Goal: Information Seeking & Learning: Learn about a topic

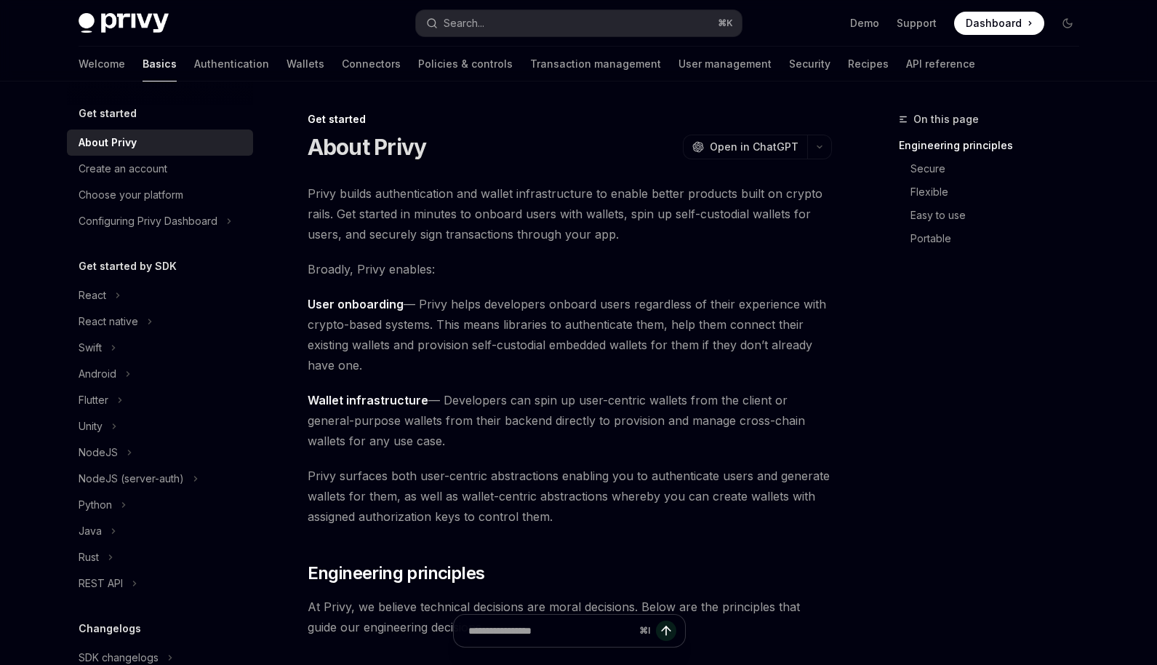
scroll to position [9, 0]
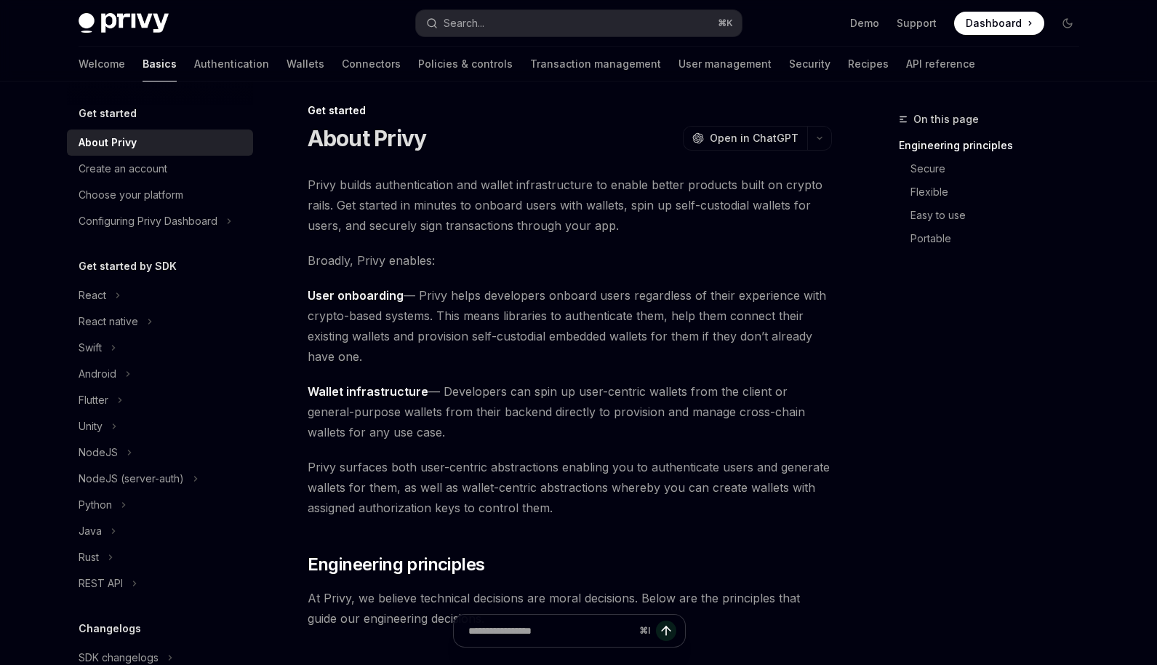
type textarea "*"
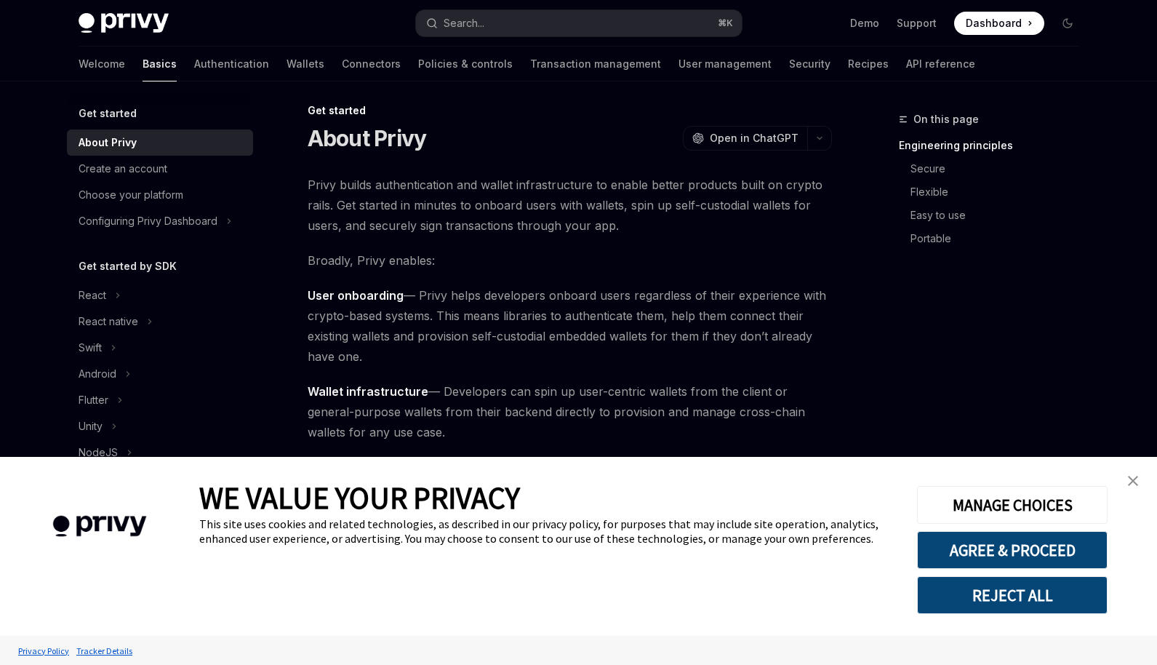
scroll to position [0, 0]
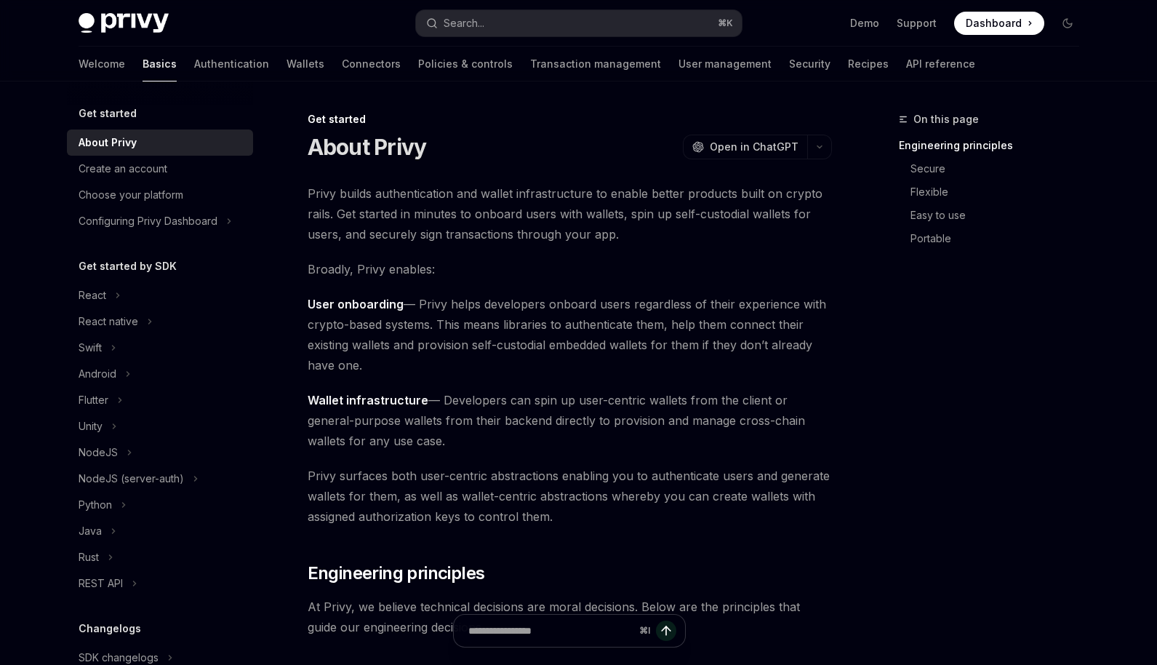
scroll to position [9, 0]
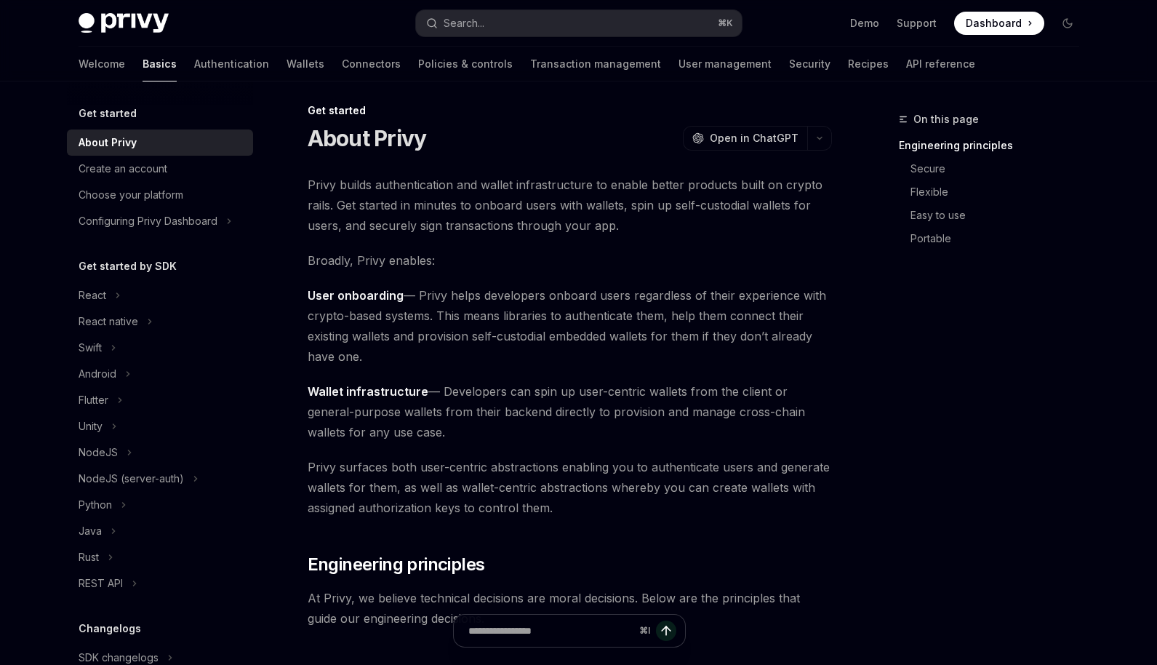
type textarea "*"
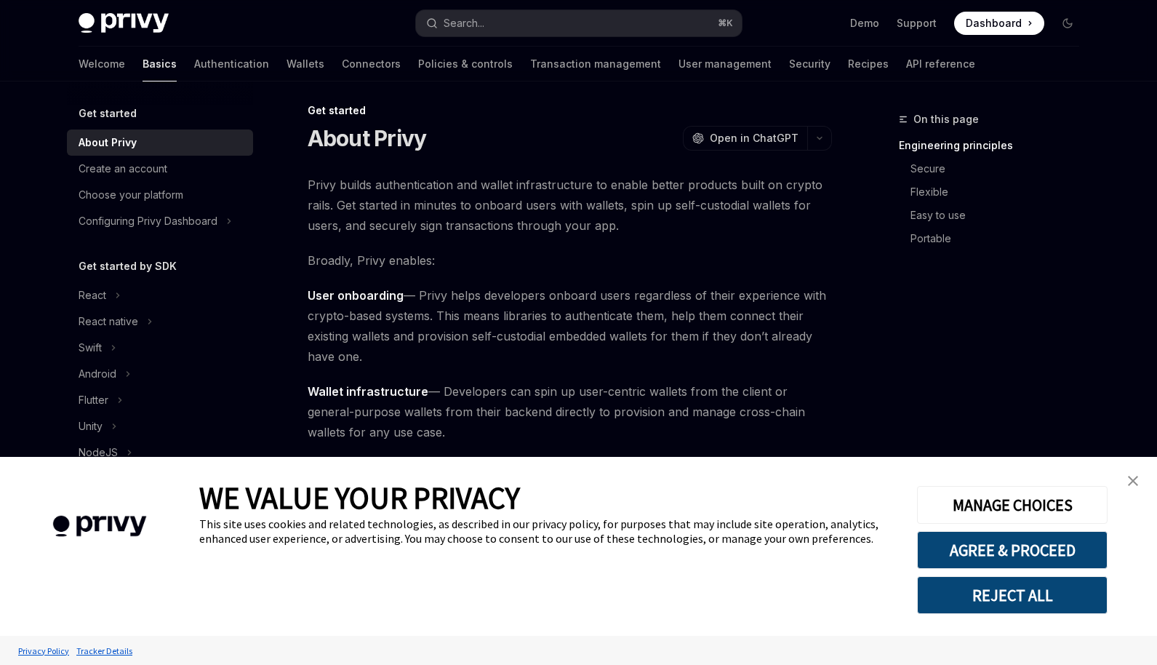
scroll to position [0, 0]
click at [518, 28] on button "Search... ⌘ K" at bounding box center [579, 23] width 326 height 26
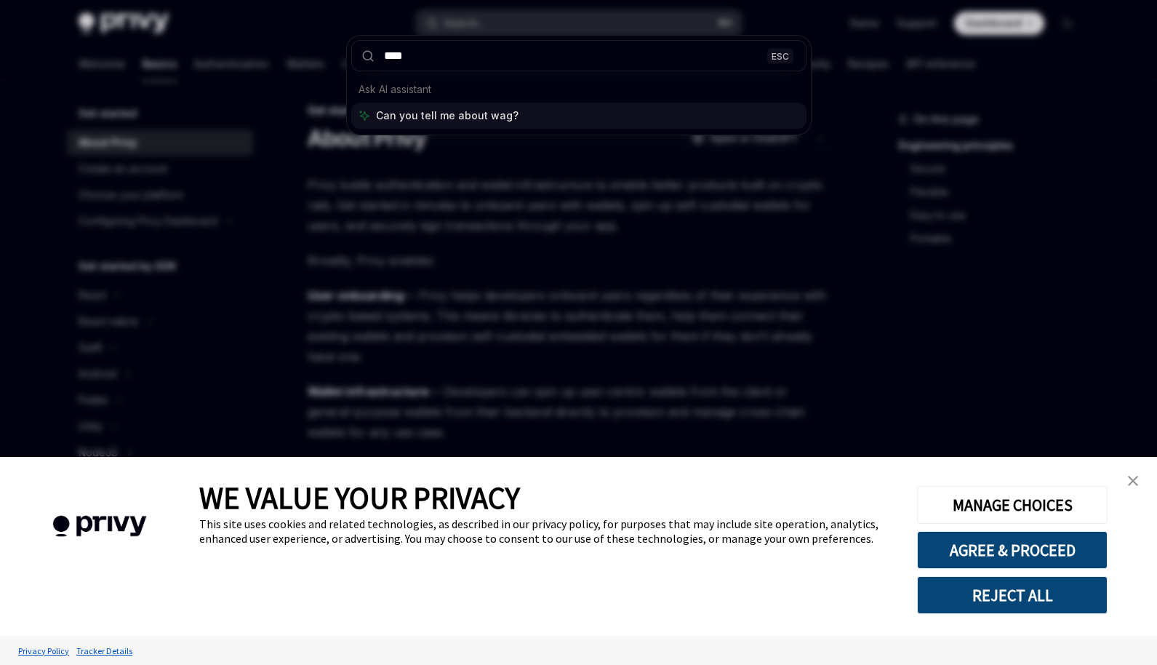
type input "*****"
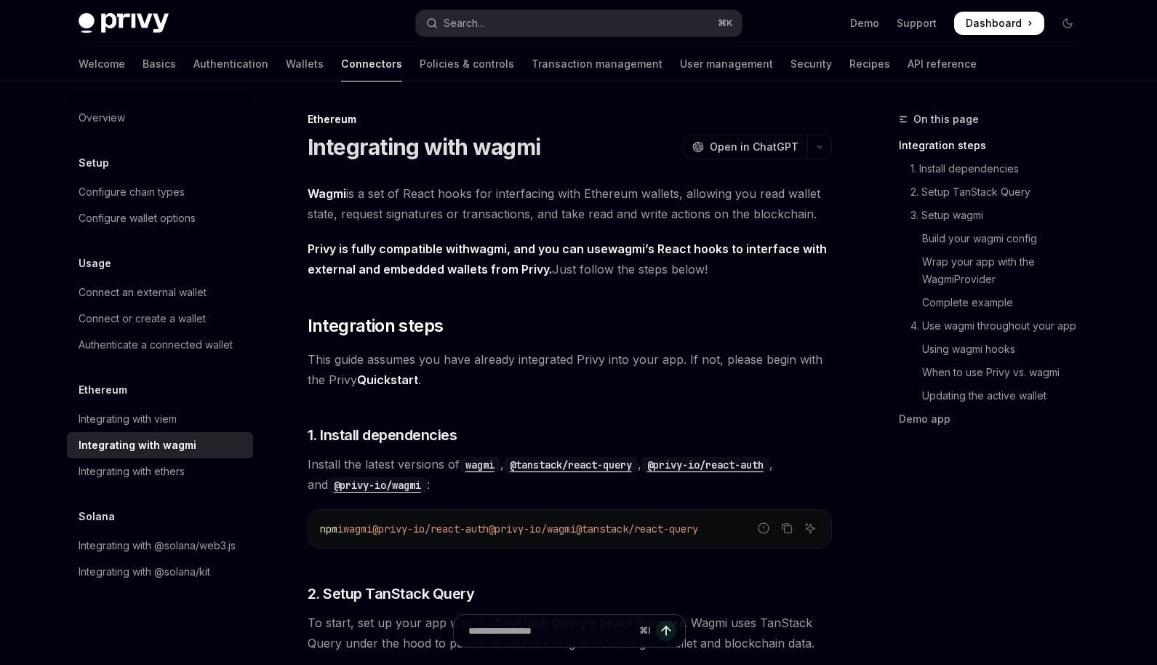
type textarea "*"
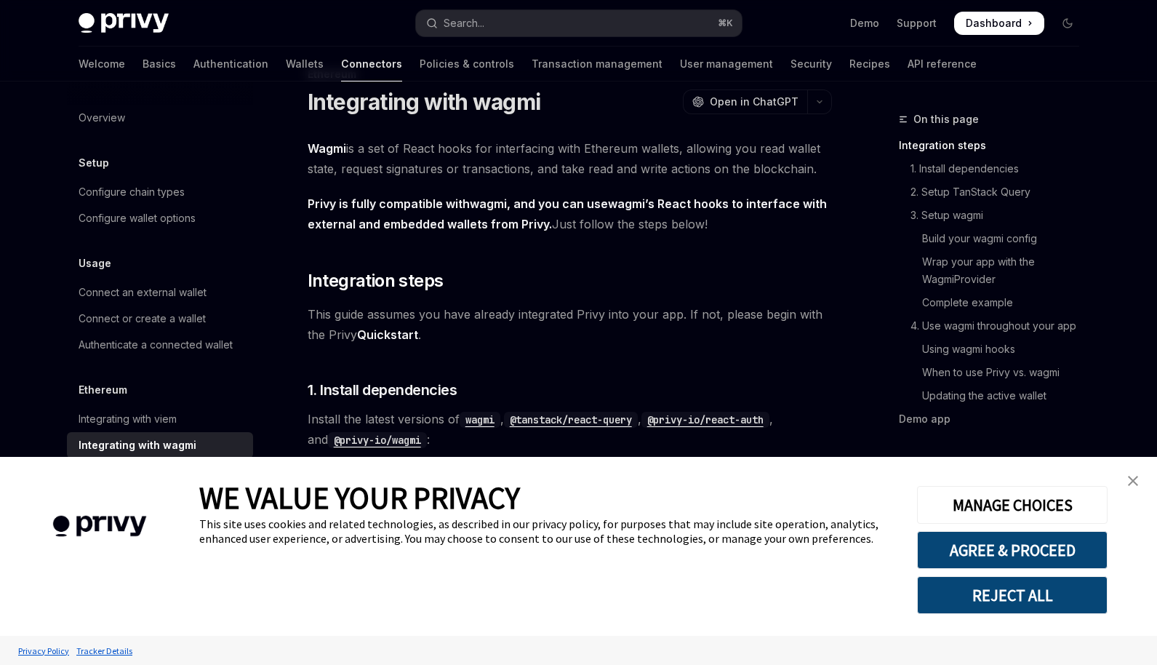
scroll to position [105, 0]
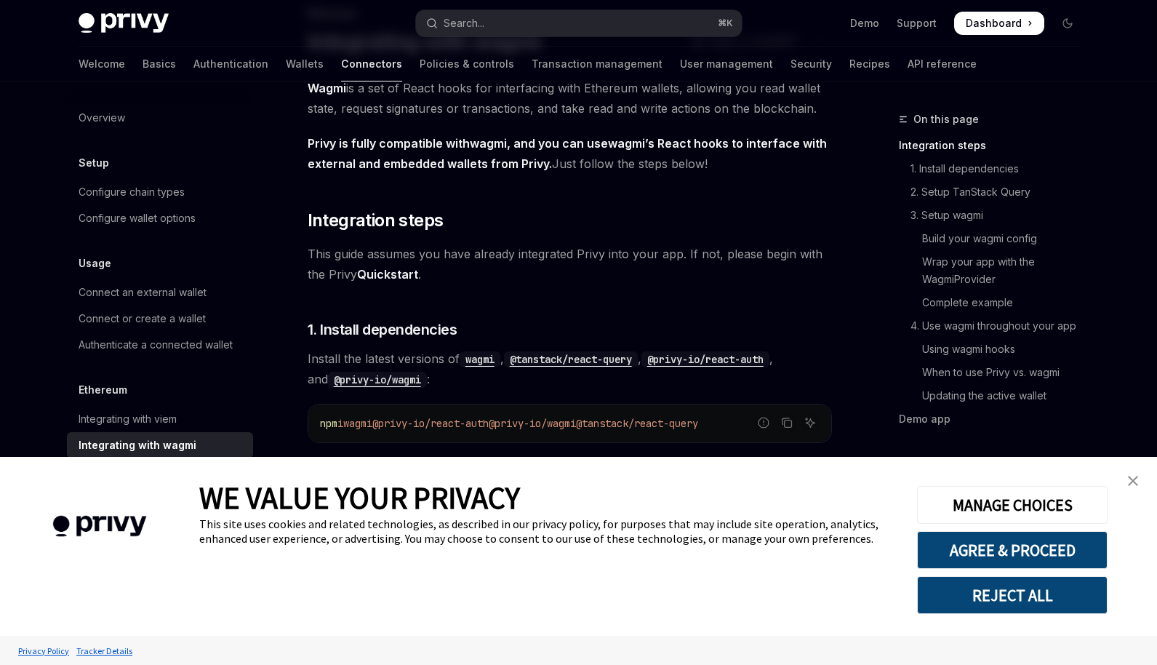
click at [1009, 593] on button "REJECT ALL" at bounding box center [1012, 595] width 191 height 38
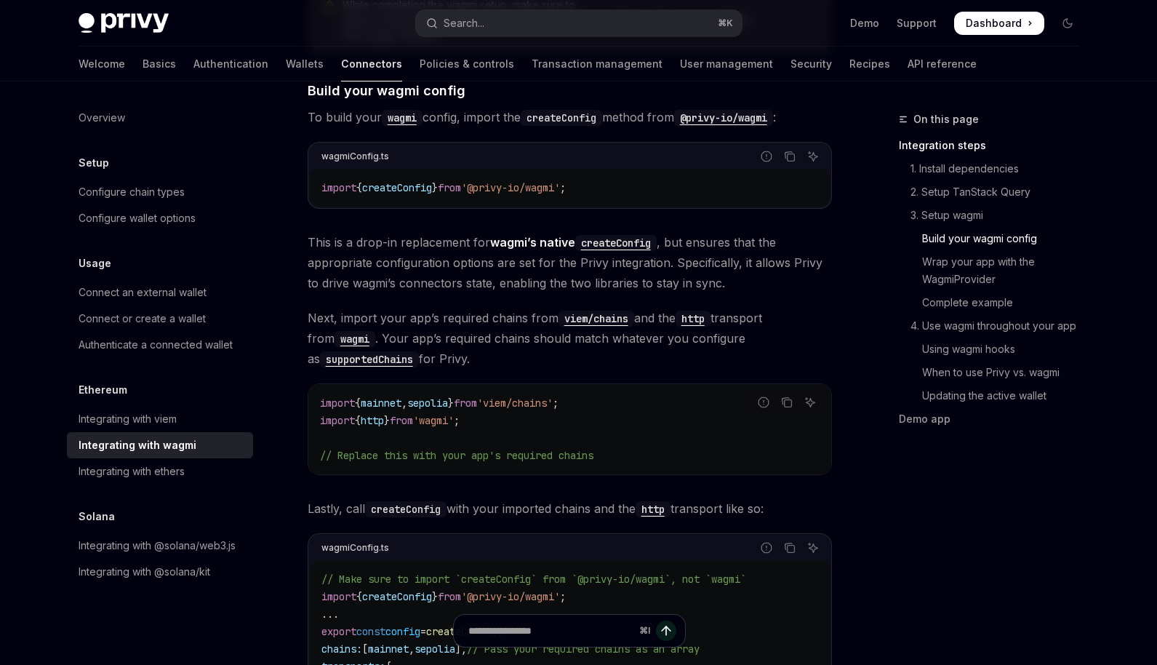
scroll to position [1246, 0]
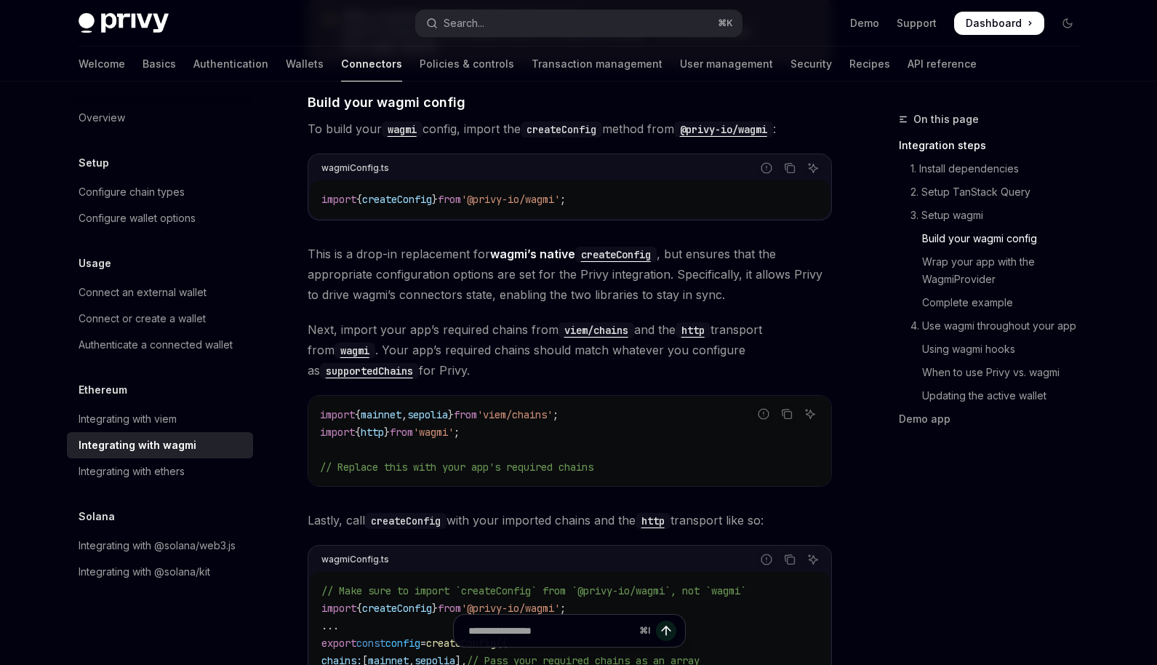
click at [526, 255] on span "This is a drop-in replacement for wagmi’s native createConfig , but ensures tha…" at bounding box center [570, 274] width 524 height 61
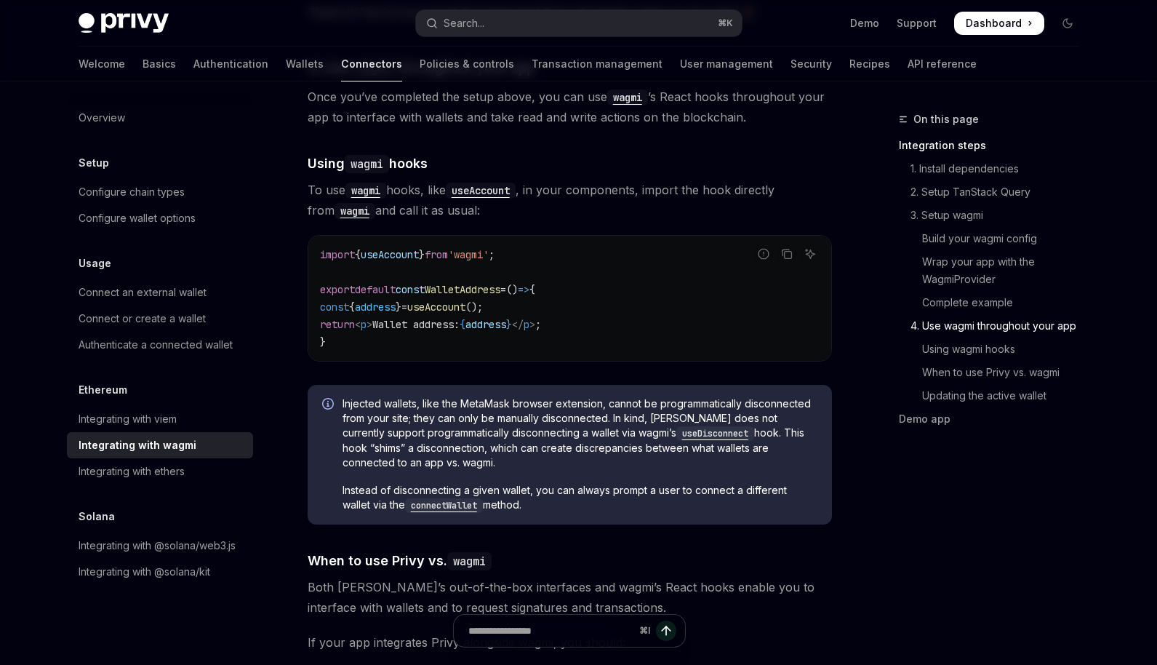
scroll to position [3235, 0]
